Goal: Ask a question

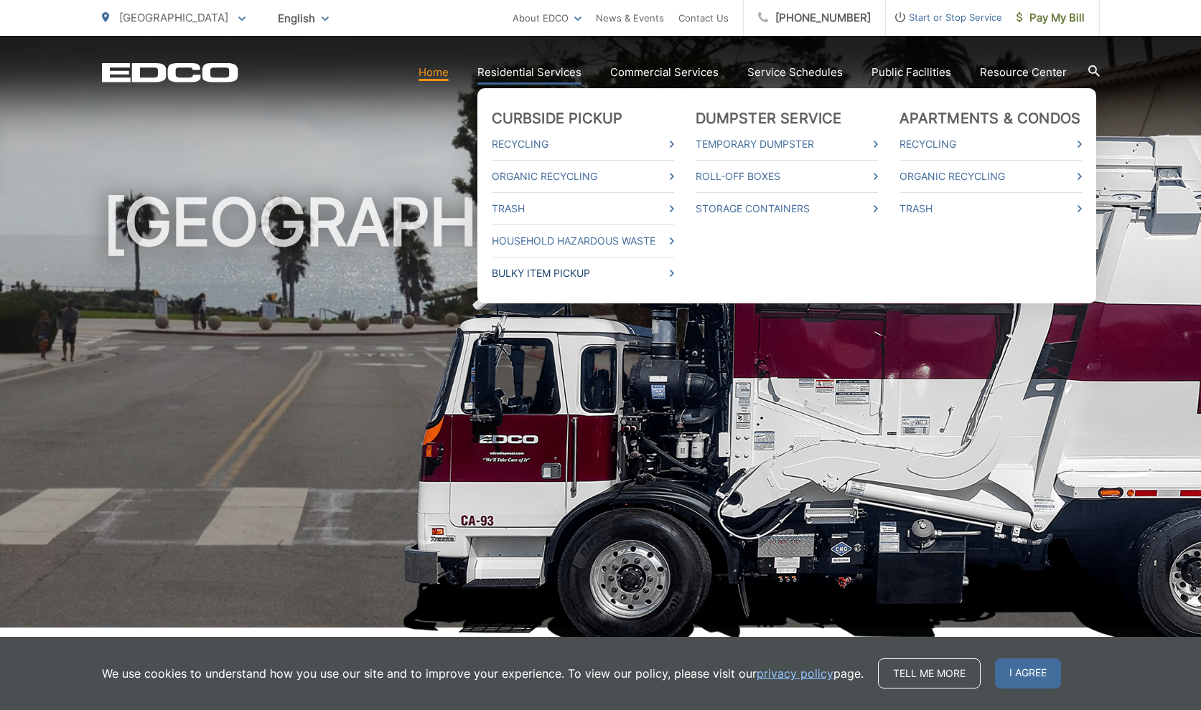
click at [563, 270] on link "Bulky Item Pickup" at bounding box center [583, 273] width 182 height 17
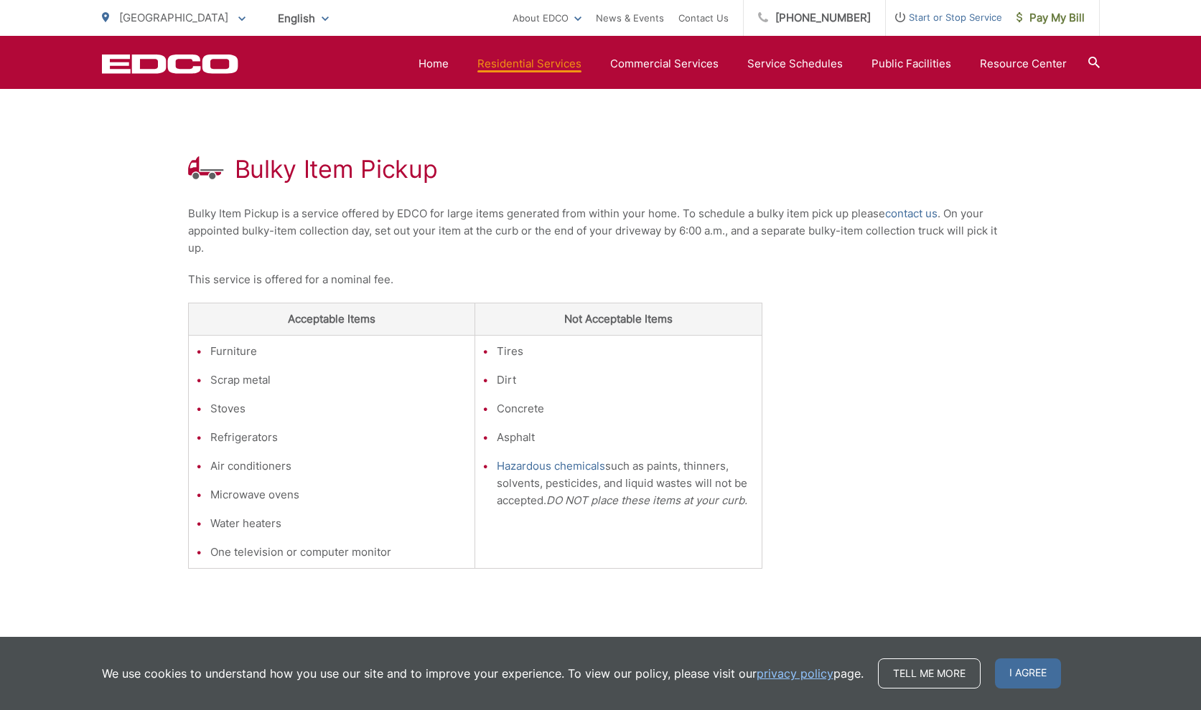
scroll to position [217, 0]
click at [915, 215] on link "contact us" at bounding box center [911, 214] width 52 height 17
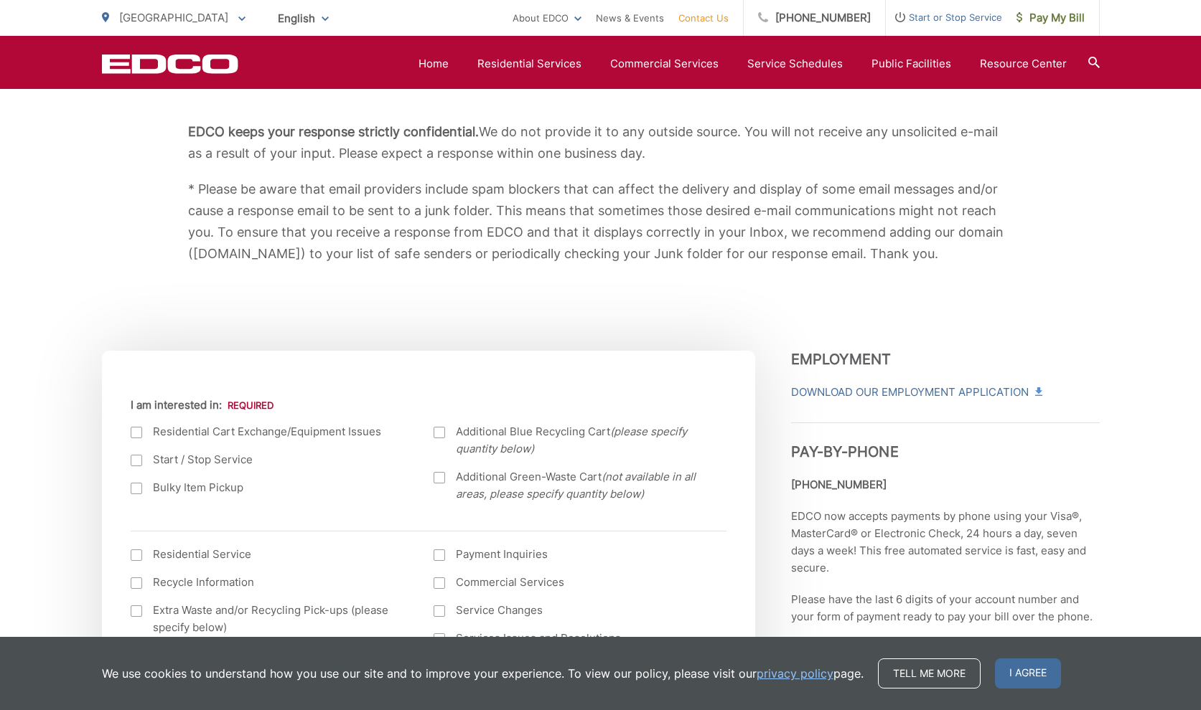
scroll to position [253, 0]
drag, startPoint x: 138, startPoint y: 489, endPoint x: 197, endPoint y: 487, distance: 59.6
click at [138, 489] on div at bounding box center [136, 487] width 11 height 11
click at [0, 0] on input "Bulky Item Pickup" at bounding box center [0, 0] width 0 height 0
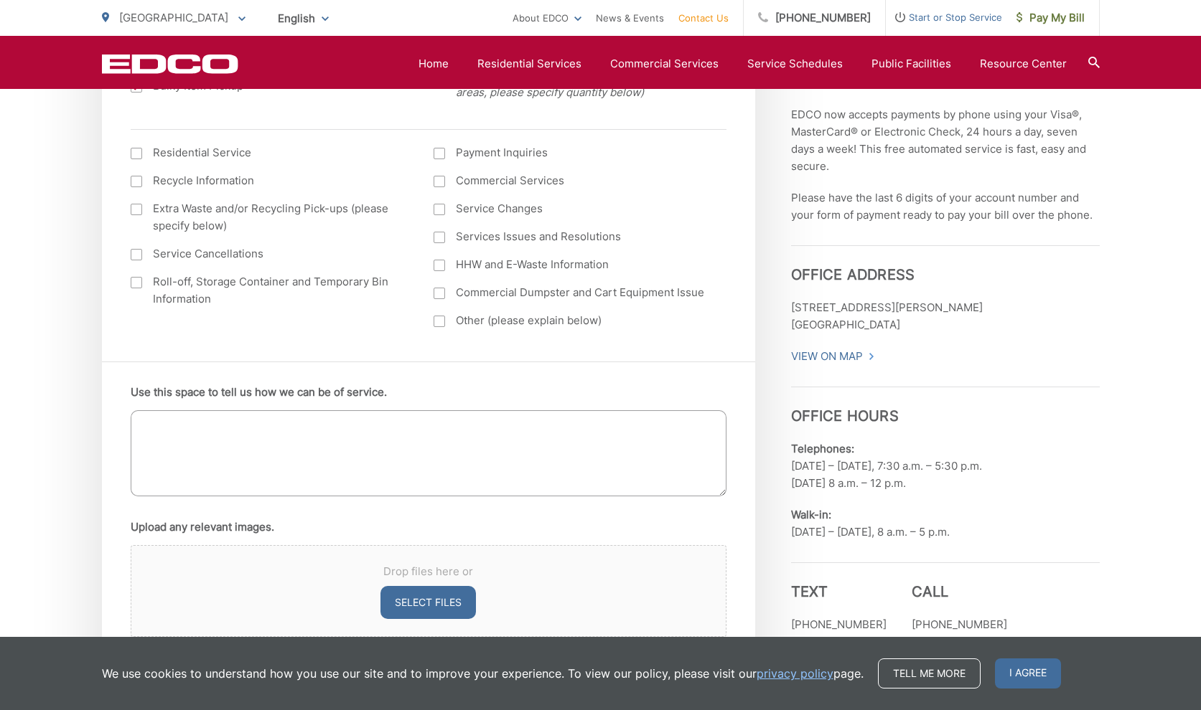
scroll to position [655, 0]
click at [299, 422] on textarea "Use this space to tell us how we can be of service." at bounding box center [429, 453] width 596 height 86
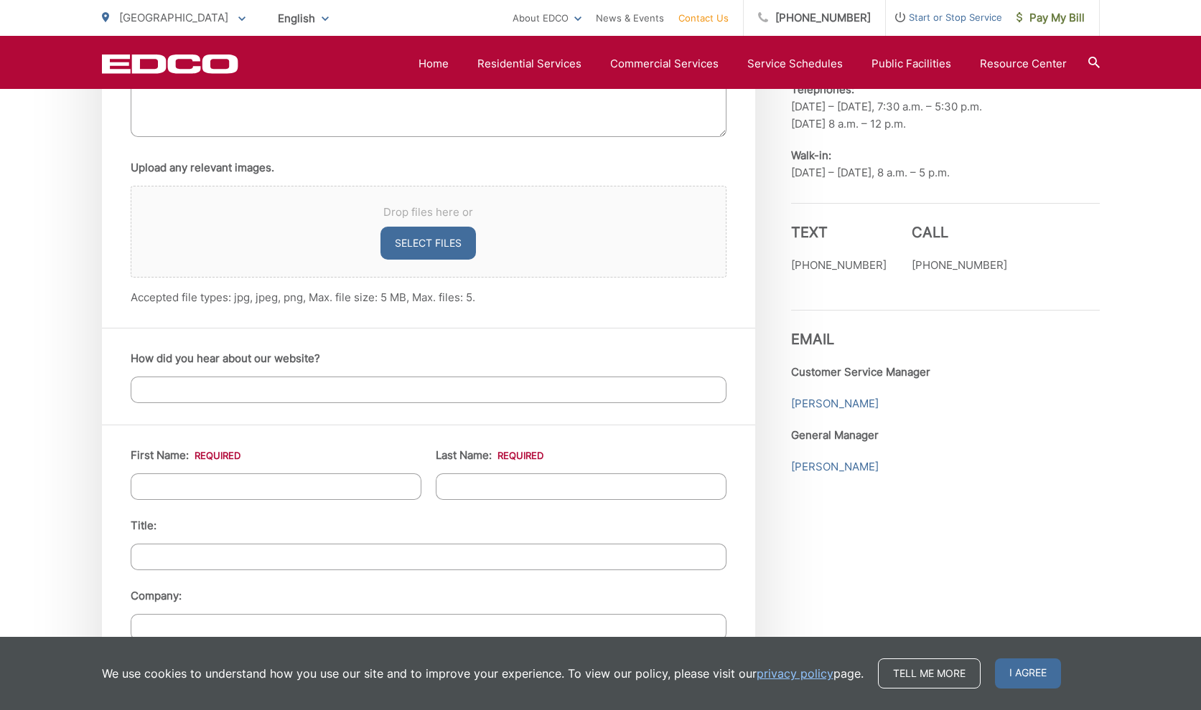
scroll to position [1039, 0]
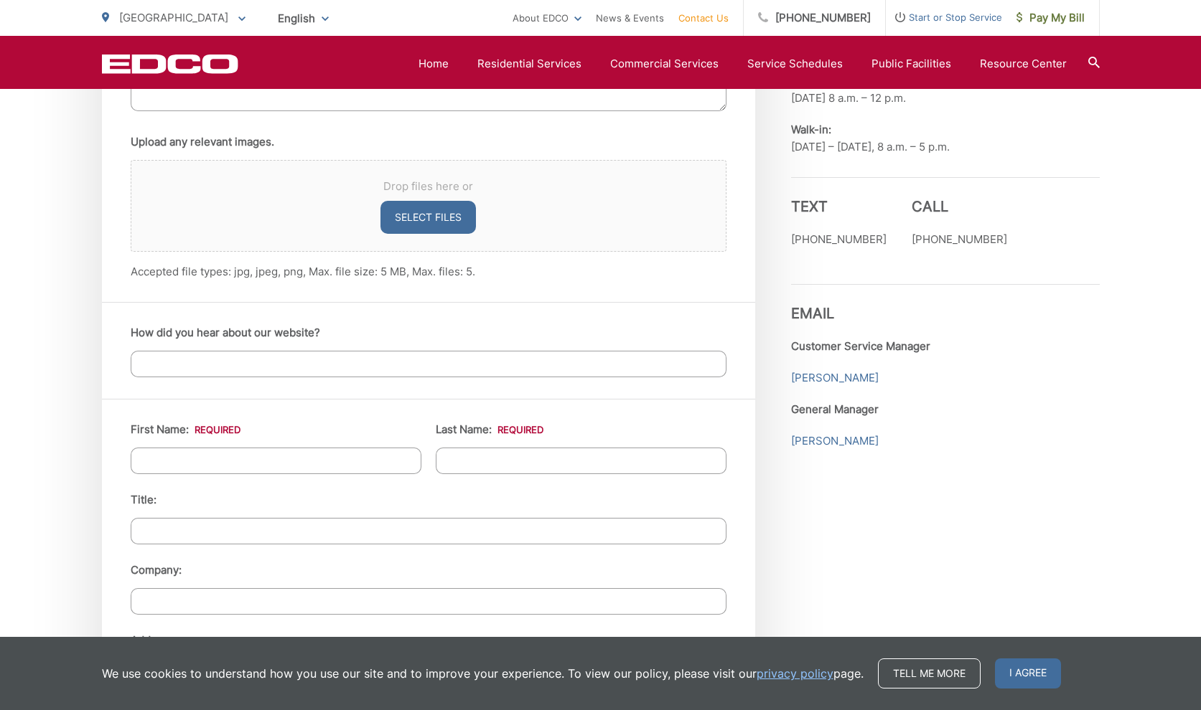
type textarea "What is the cost/schedule for a bulky item pickup, such as a mattress?"
type input "Richard (Rik)"
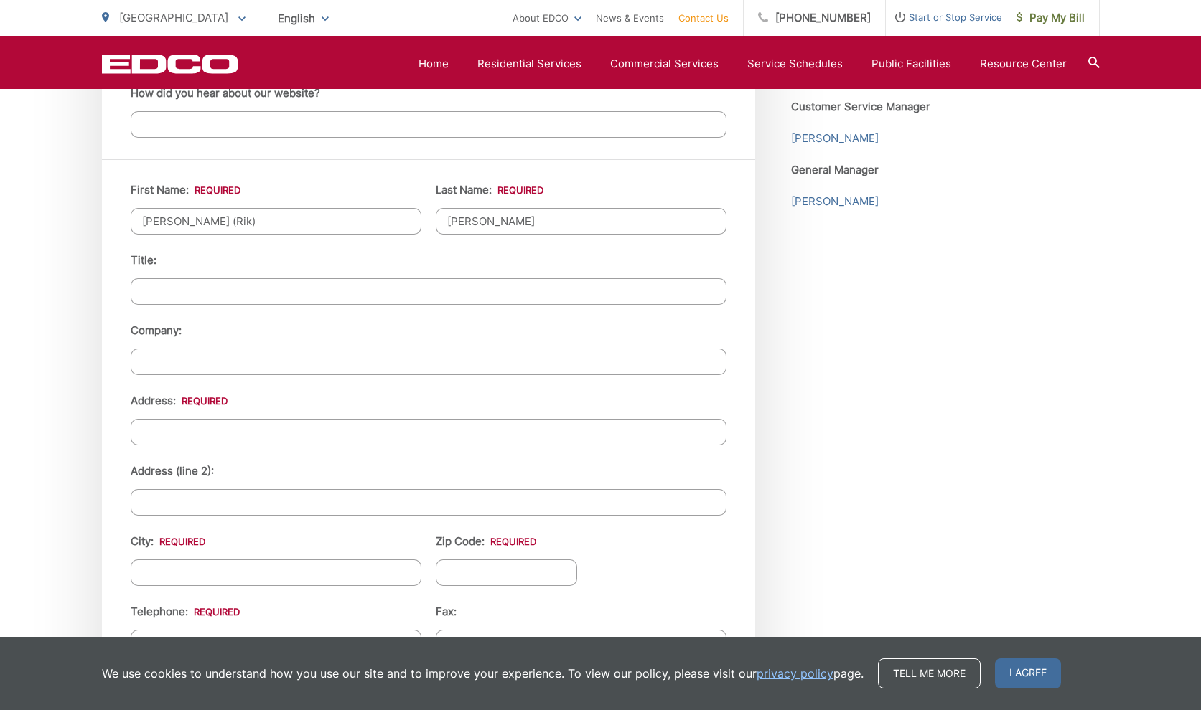
scroll to position [1285, 0]
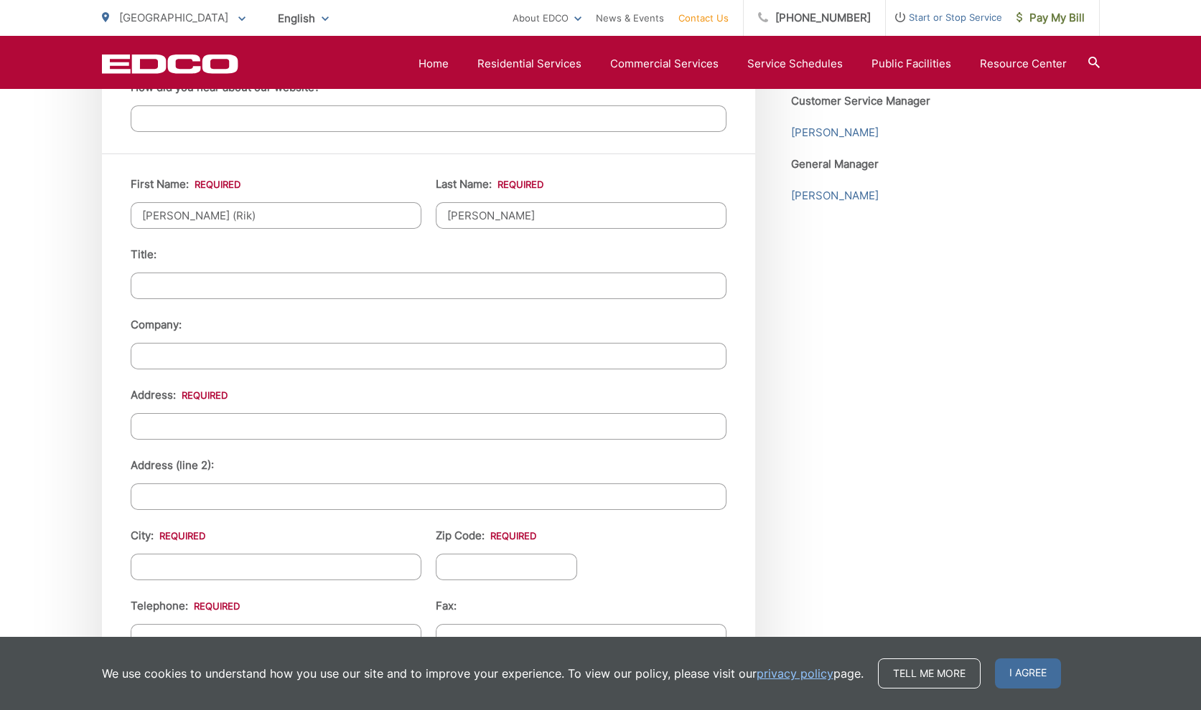
type input "Floyd"
drag, startPoint x: 553, startPoint y: 418, endPoint x: 555, endPoint y: 430, distance: 11.8
type input "646 Glenmont Drive"
type input "[GEOGRAPHIC_DATA]"
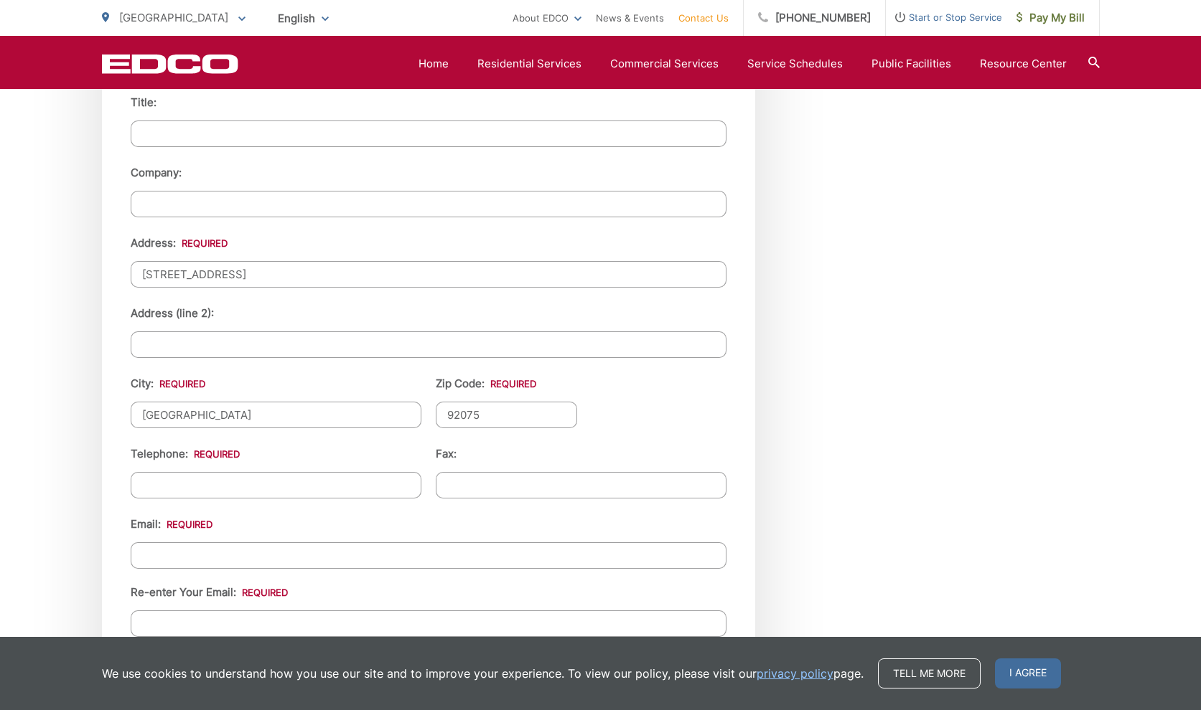
scroll to position [1455, 0]
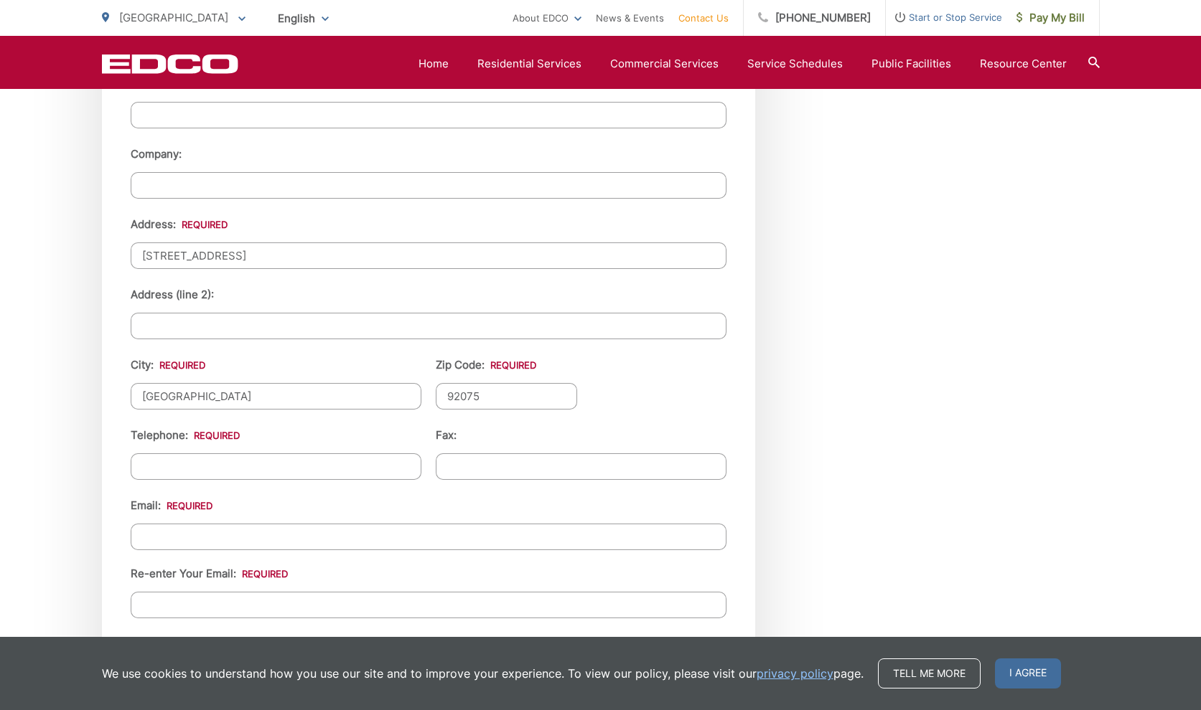
type input "92075"
type input "(858) 481-8554"
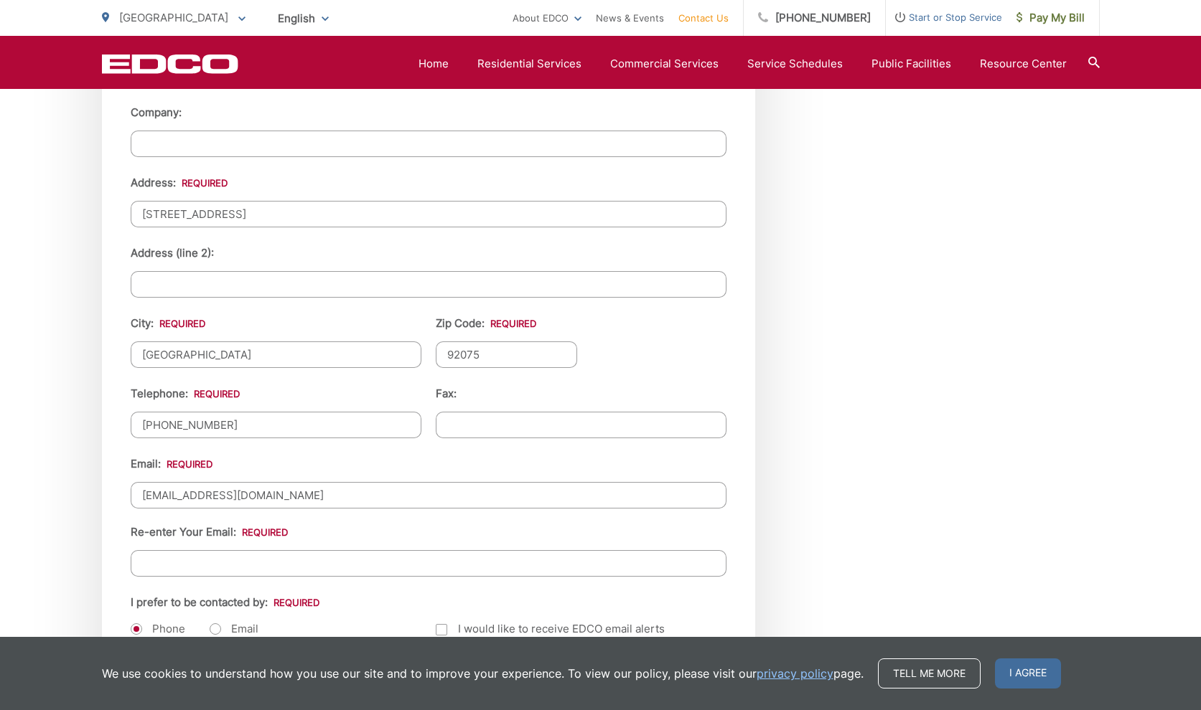
scroll to position [1530, 0]
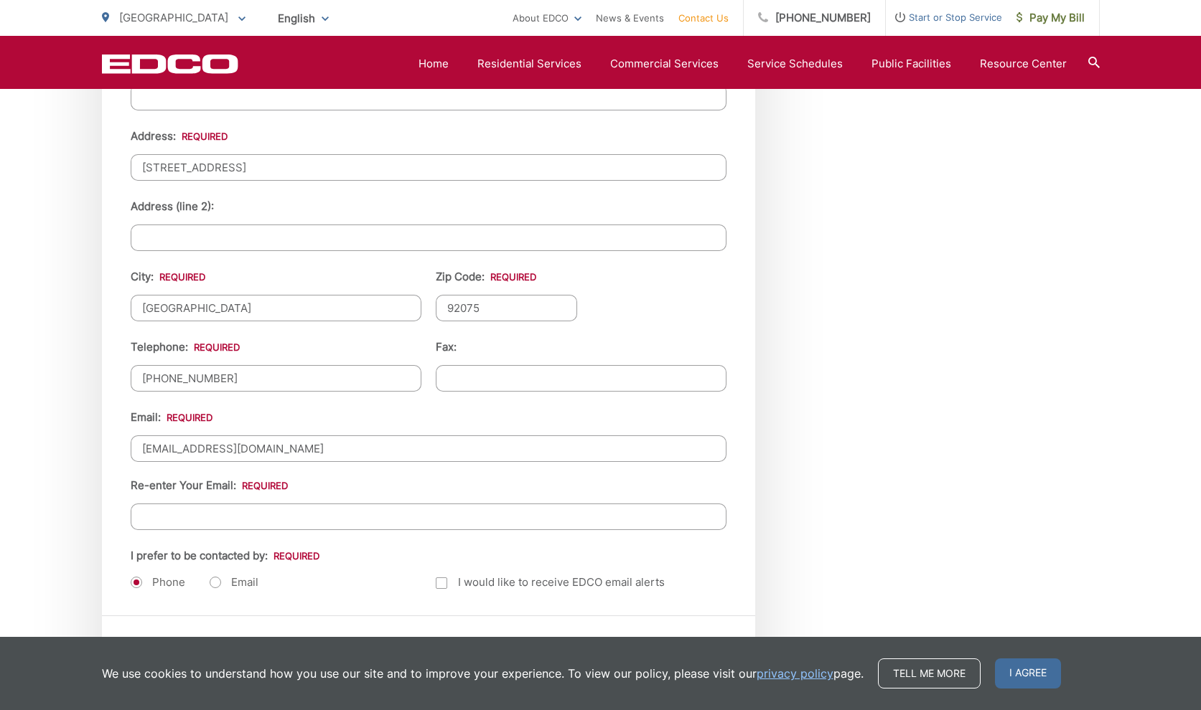
type input "rikfloyd@roadrunner.com"
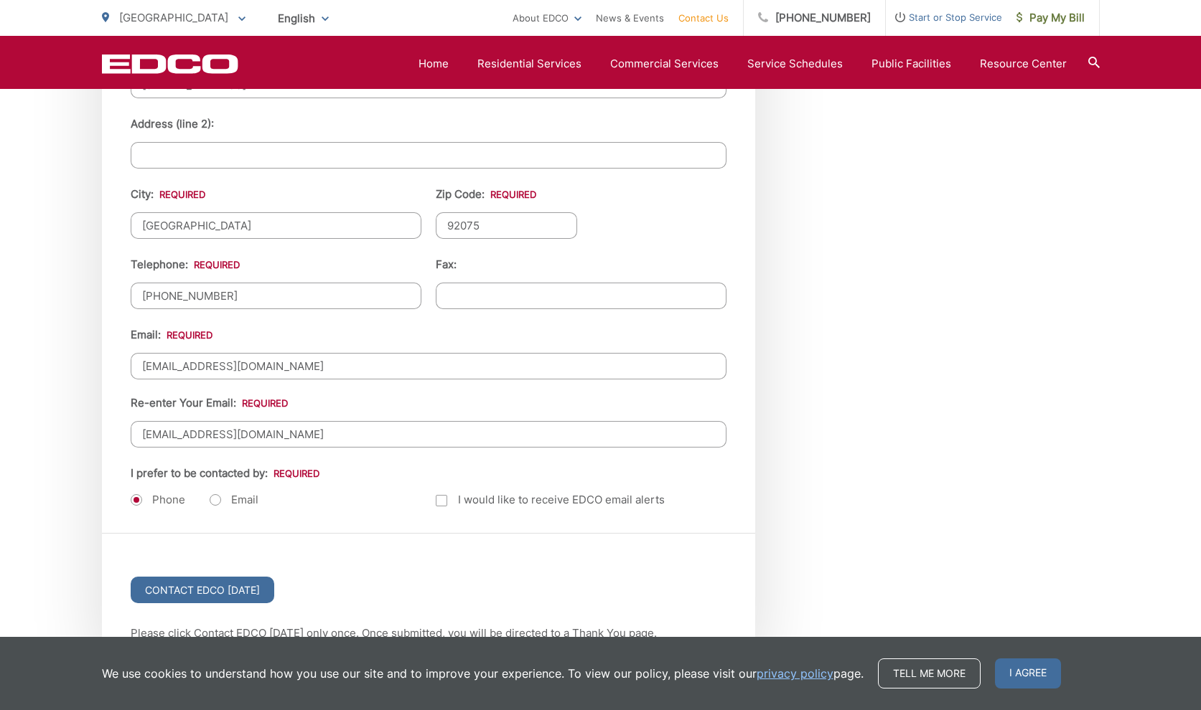
scroll to position [1628, 0]
type input "rikfloyd@roadrunner.com"
drag, startPoint x: 216, startPoint y: 495, endPoint x: 355, endPoint y: 489, distance: 139.3
click at [216, 495] on label "Email" at bounding box center [234, 499] width 49 height 14
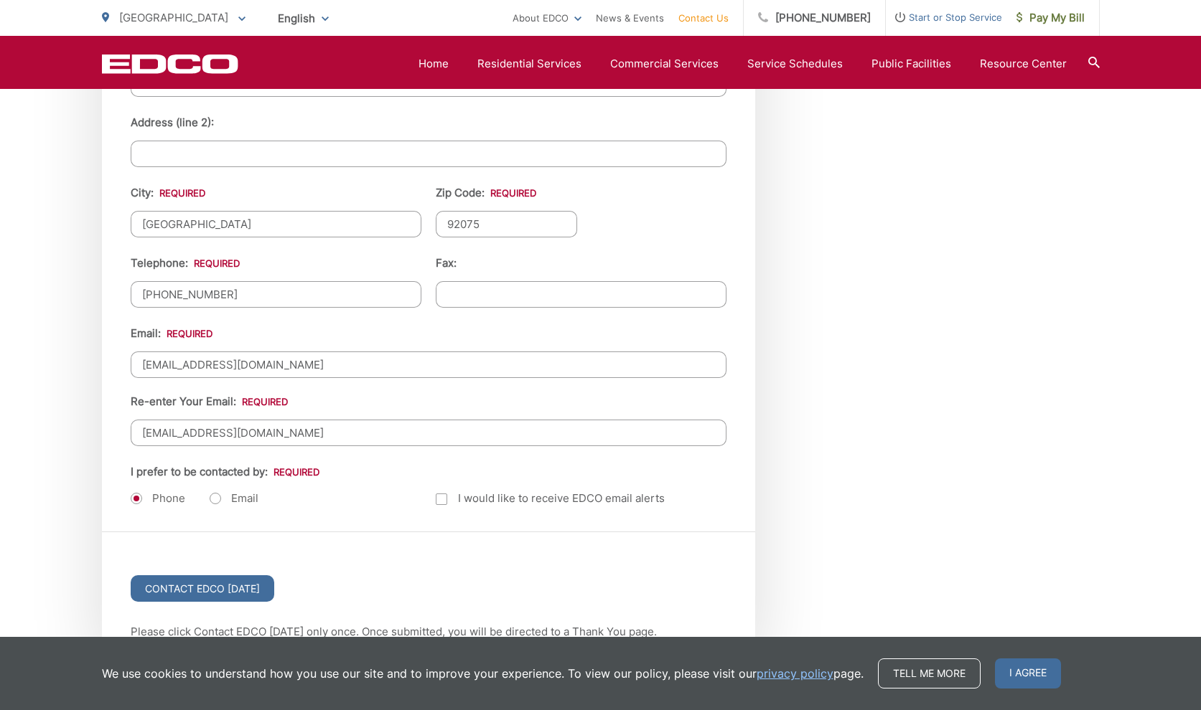
radio input "true"
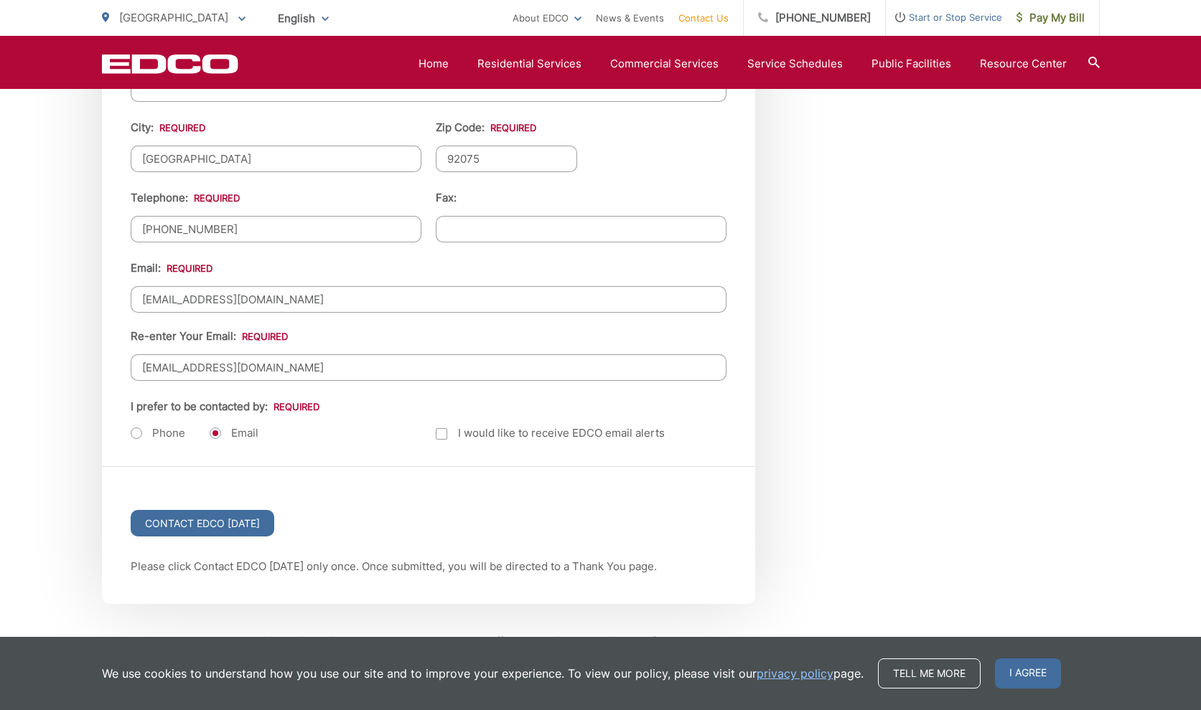
scroll to position [1693, 1]
click at [215, 522] on input "Contact EDCO Today" at bounding box center [203, 523] width 144 height 27
